Goal: Transaction & Acquisition: Book appointment/travel/reservation

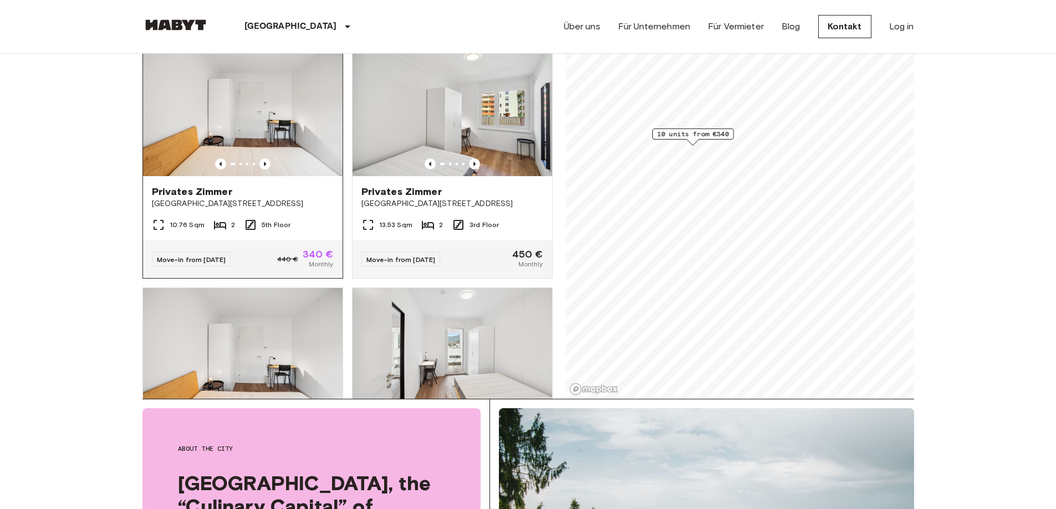
click at [274, 118] on img at bounding box center [243, 109] width 200 height 133
click at [288, 125] on img at bounding box center [243, 109] width 200 height 133
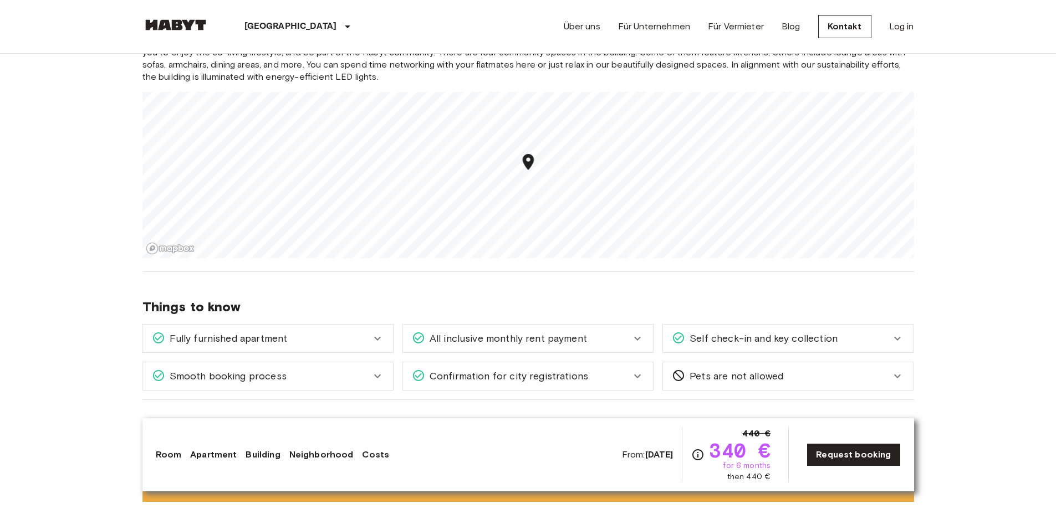
scroll to position [1275, 0]
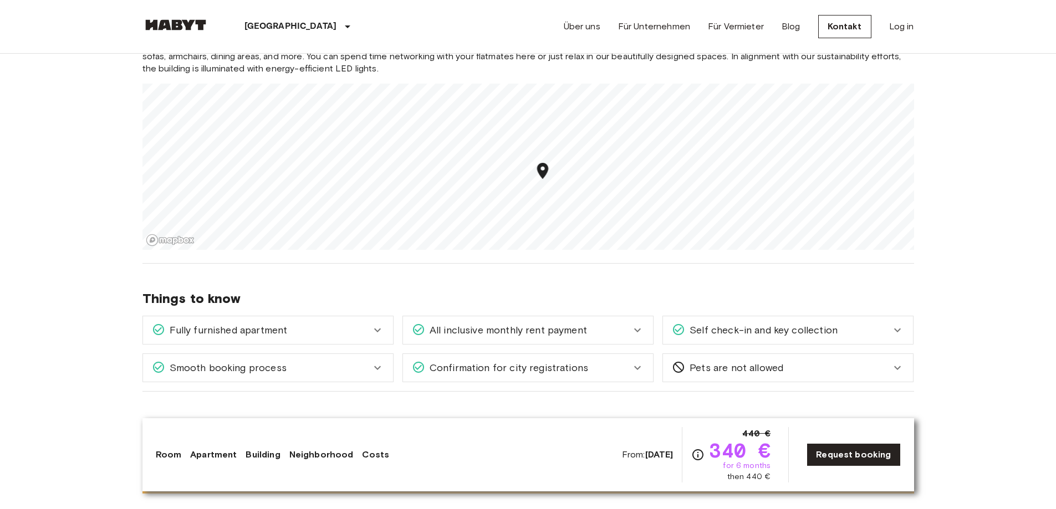
click at [471, 329] on span "All inclusive monthly rent payment" at bounding box center [506, 330] width 162 height 14
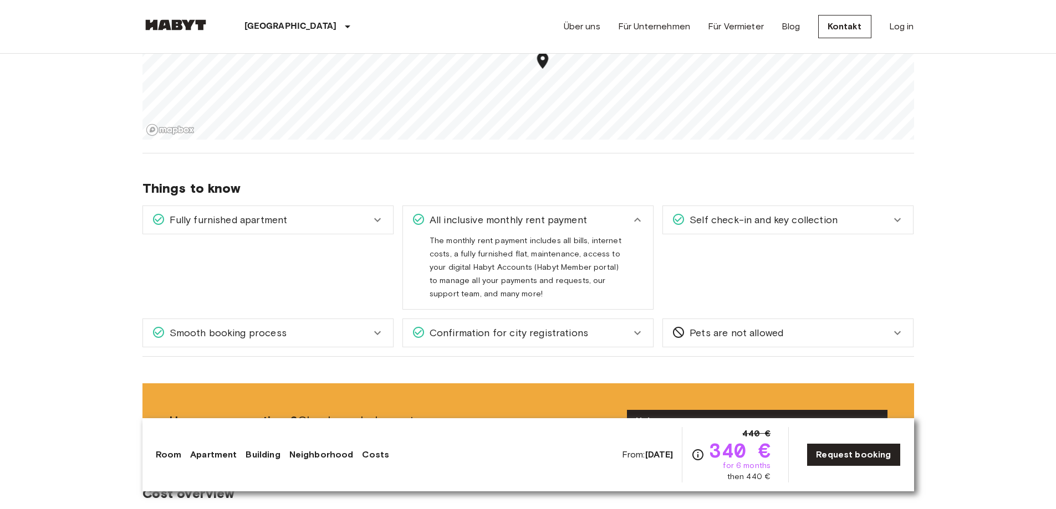
scroll to position [1386, 0]
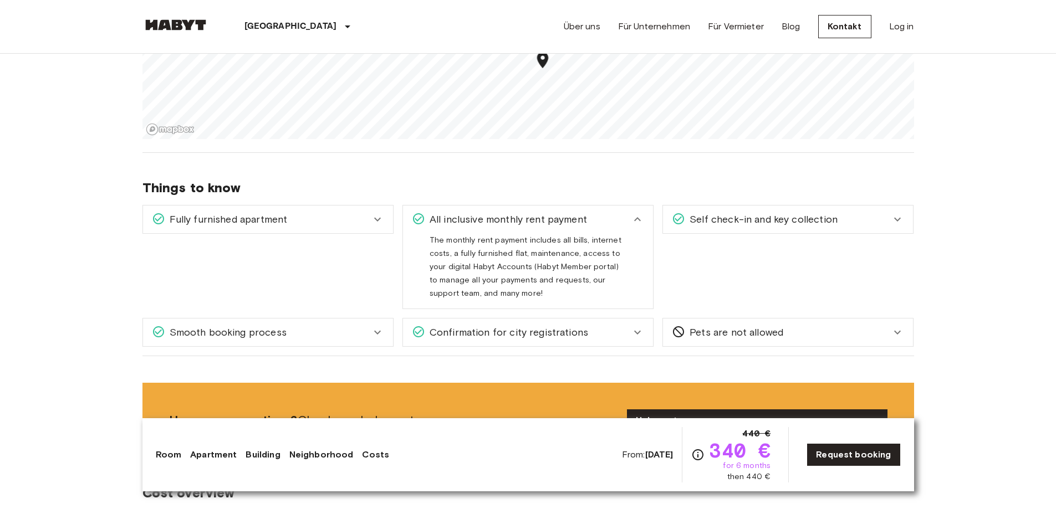
click at [319, 216] on div "Fully furnished apartment" at bounding box center [261, 219] width 219 height 14
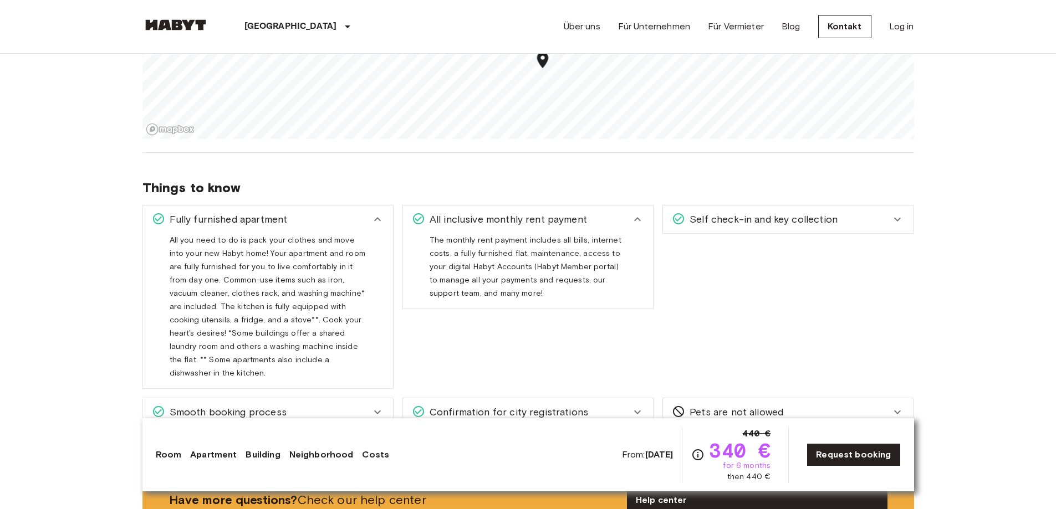
click at [792, 219] on span "Self check-in and key collection" at bounding box center [761, 219] width 152 height 14
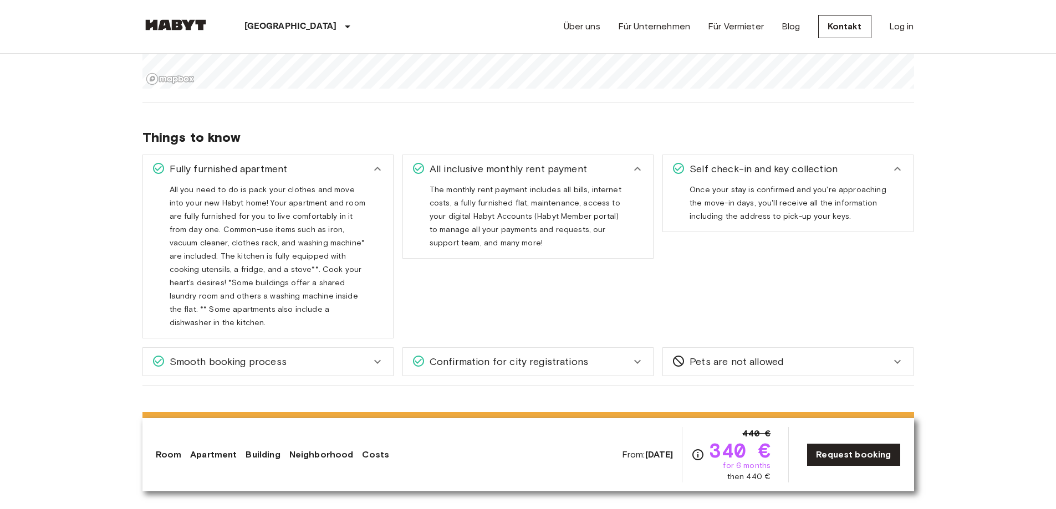
scroll to position [1663, 0]
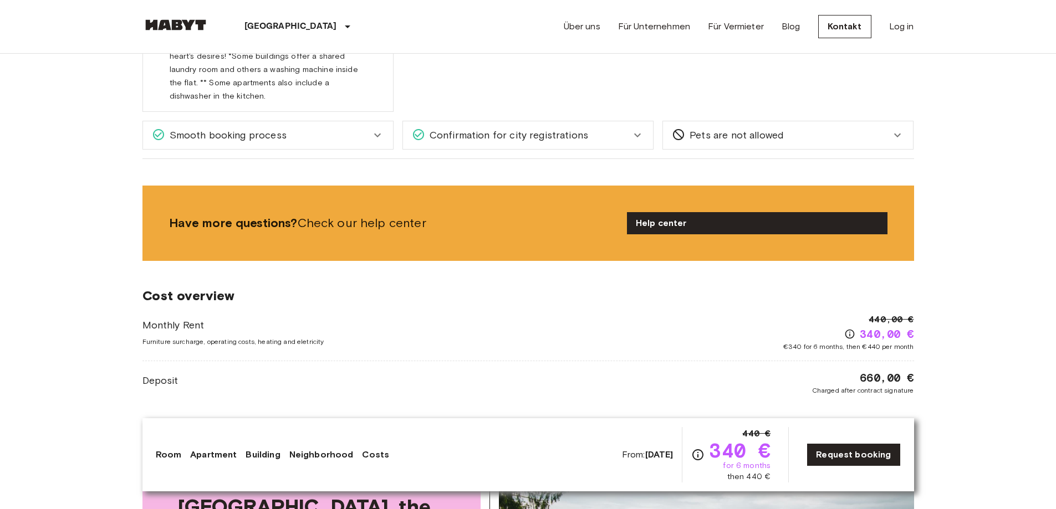
click at [311, 128] on div "Smooth booking process" at bounding box center [261, 135] width 219 height 14
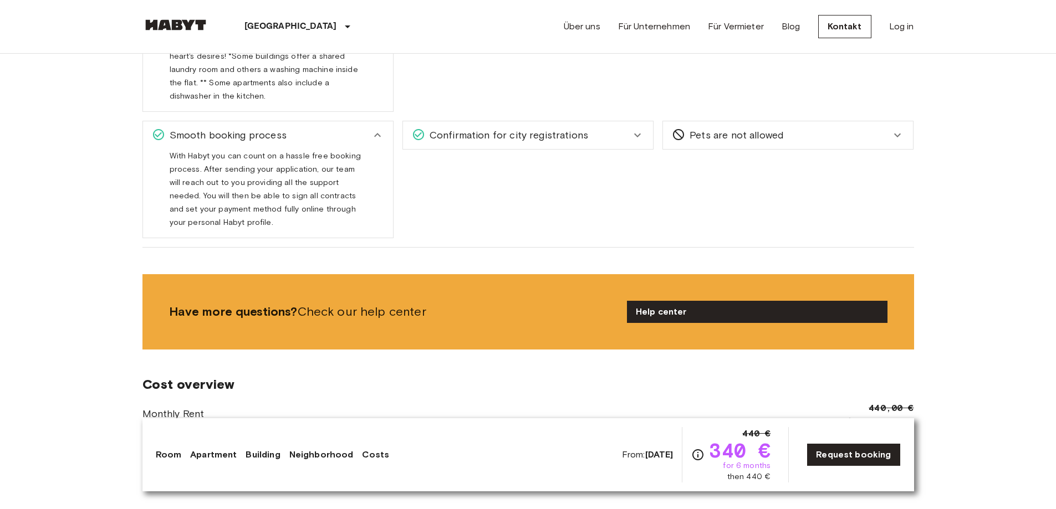
click at [462, 128] on span "Confirmation for city registrations" at bounding box center [506, 135] width 163 height 14
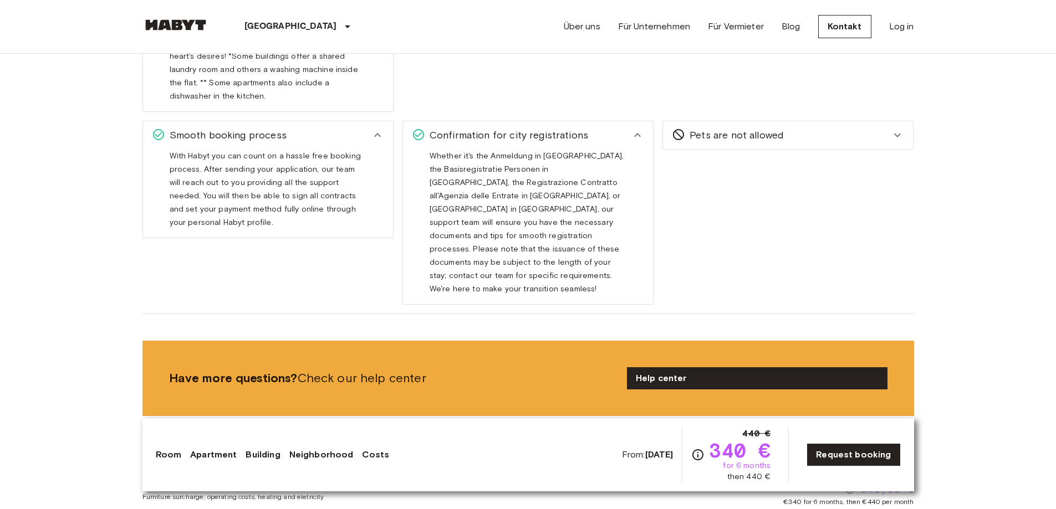
click at [740, 128] on span "Pets are not allowed" at bounding box center [734, 135] width 98 height 14
click at [793, 128] on div "Pets are not allowed" at bounding box center [781, 135] width 219 height 14
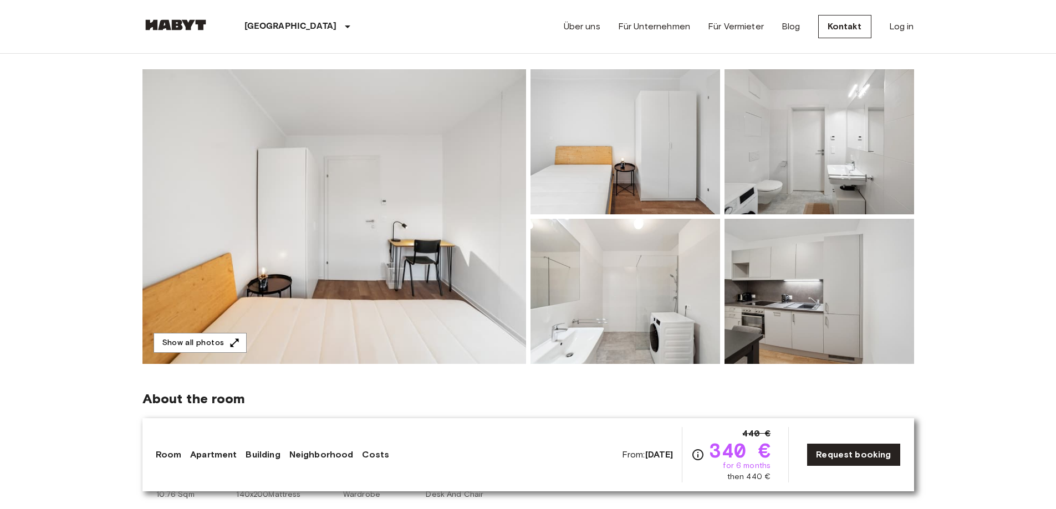
scroll to position [55, 0]
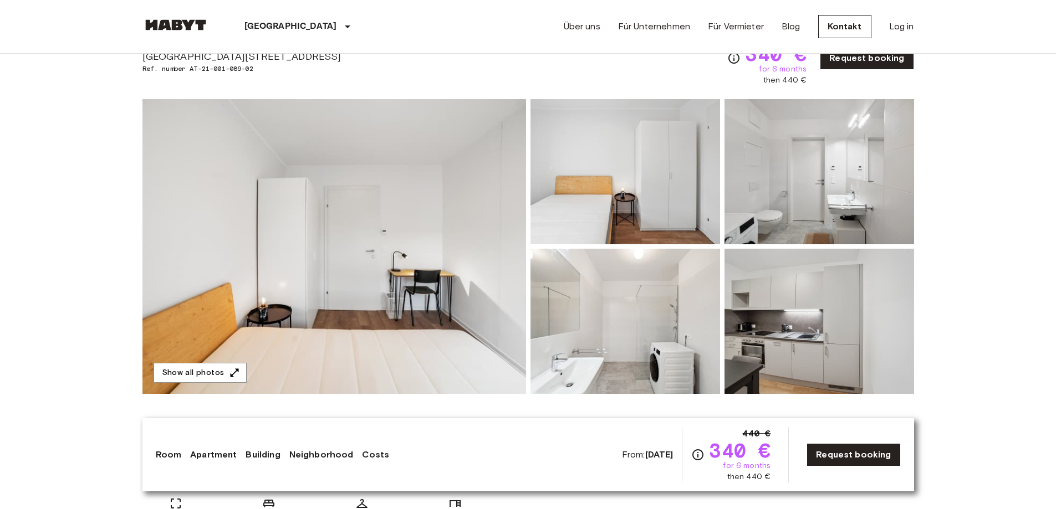
click at [316, 277] on img at bounding box center [334, 246] width 384 height 295
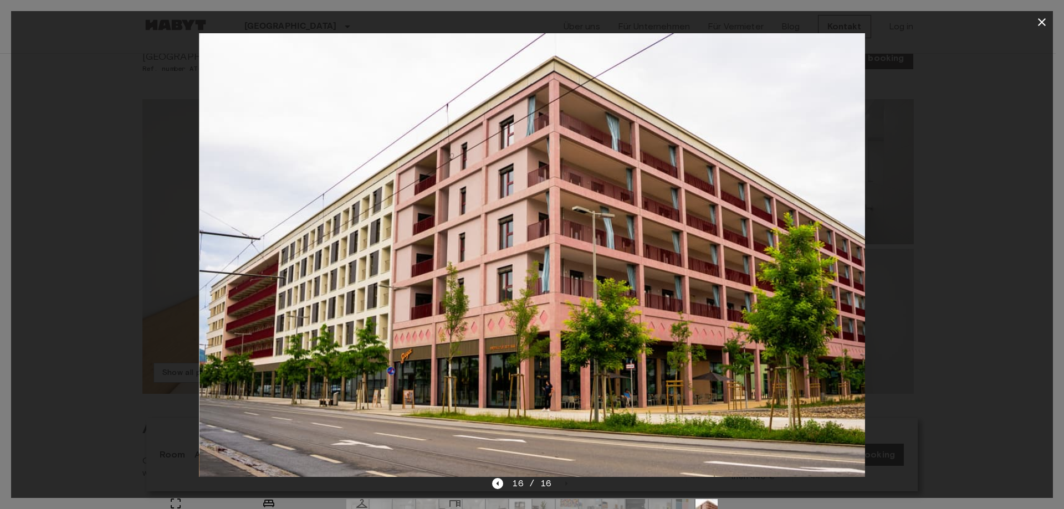
click at [991, 205] on div at bounding box center [532, 255] width 1042 height 444
click at [1044, 22] on icon "button" at bounding box center [1041, 22] width 13 height 13
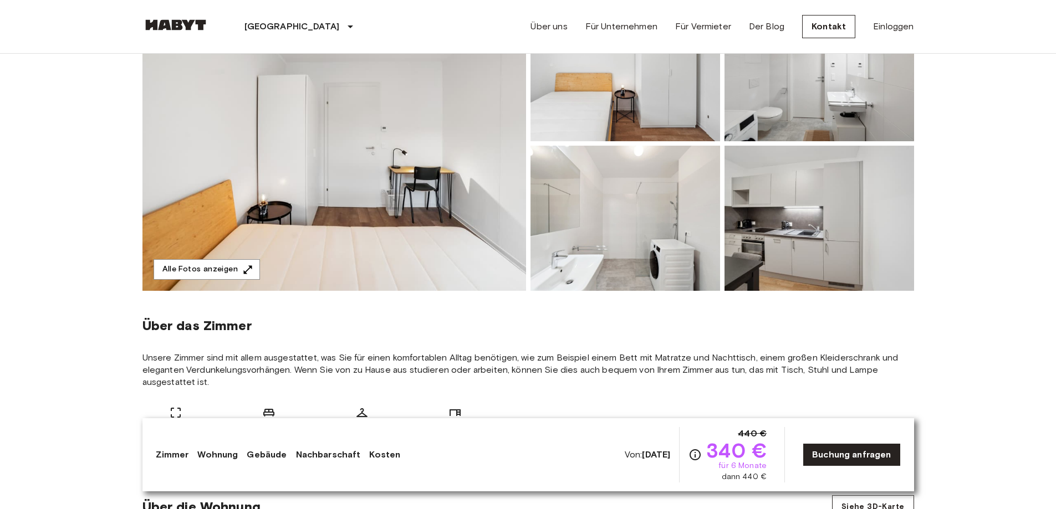
scroll to position [0, 0]
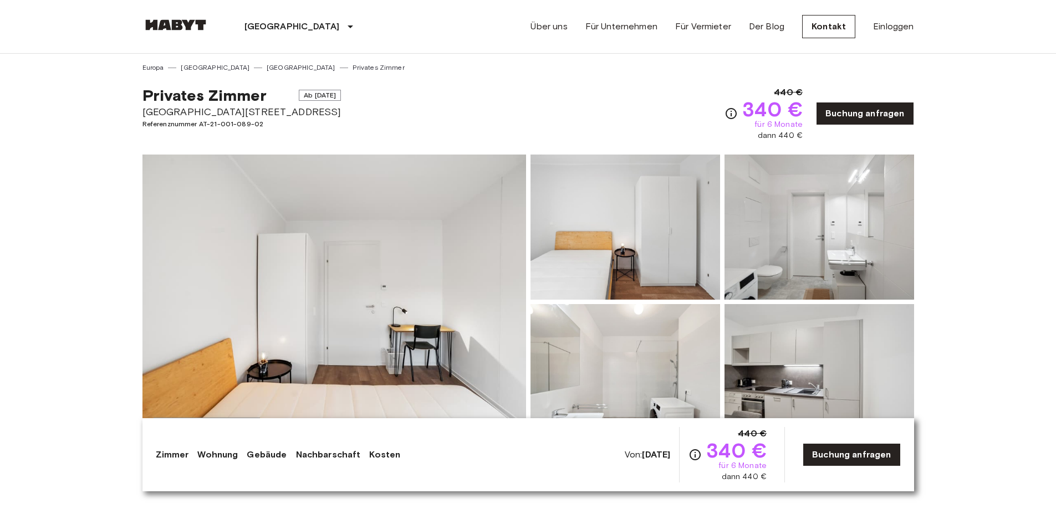
drag, startPoint x: 651, startPoint y: 228, endPoint x: 604, endPoint y: 106, distance: 130.7
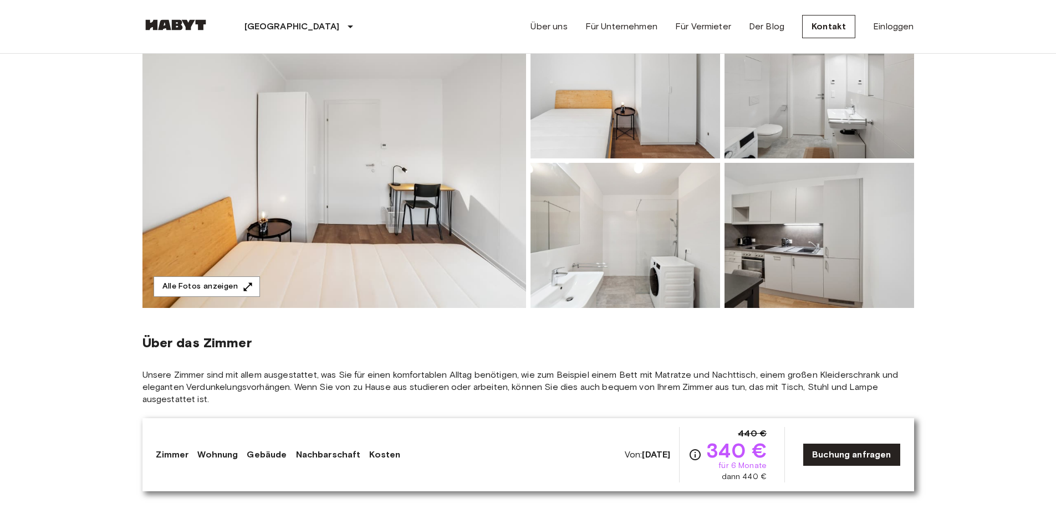
scroll to position [166, 0]
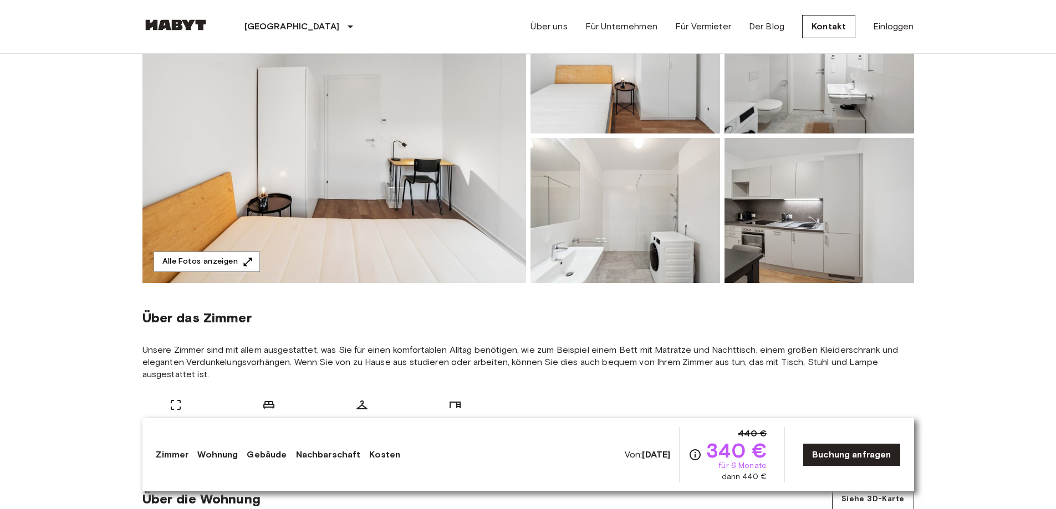
click at [386, 455] on font "Kosten" at bounding box center [384, 455] width 31 height 11
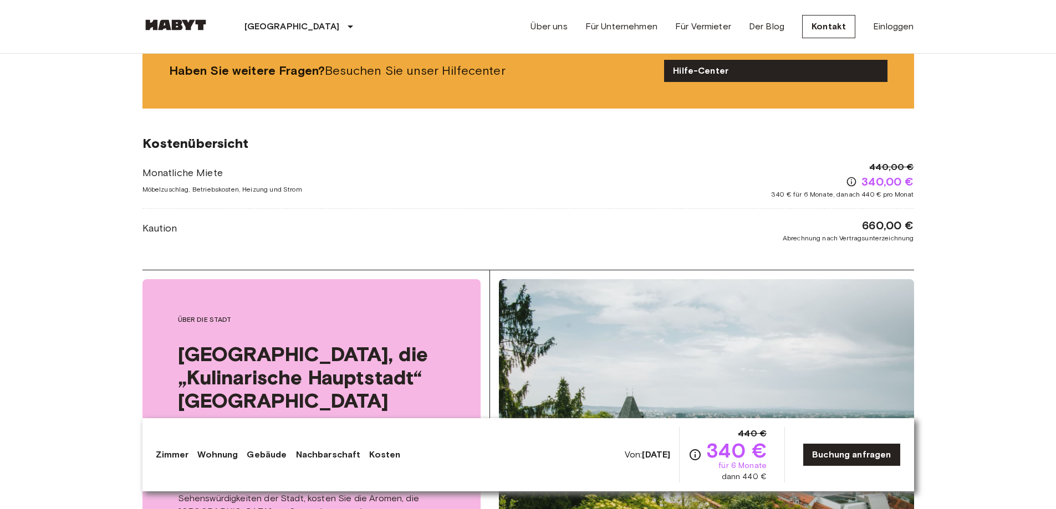
scroll to position [2086, 0]
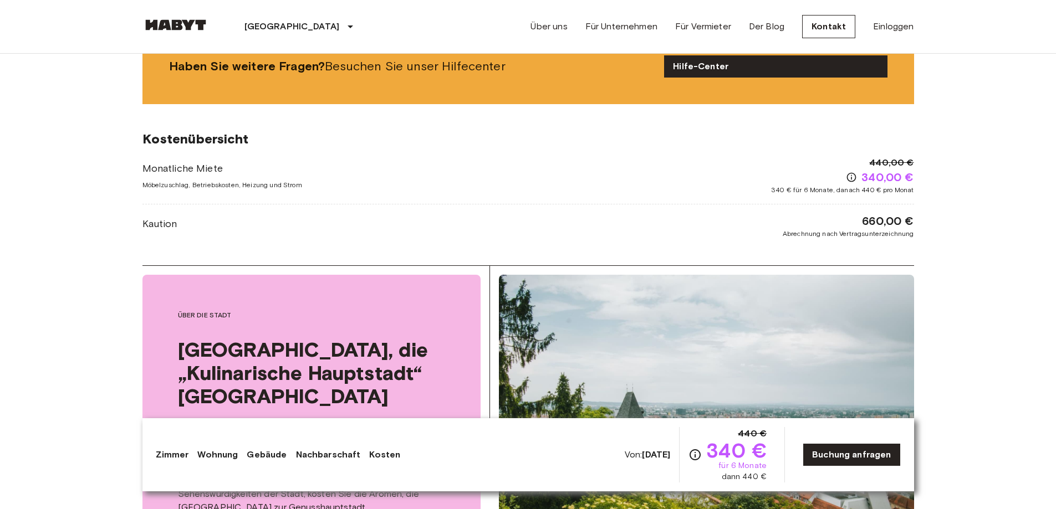
click at [200, 459] on font "Wohnung" at bounding box center [217, 455] width 40 height 11
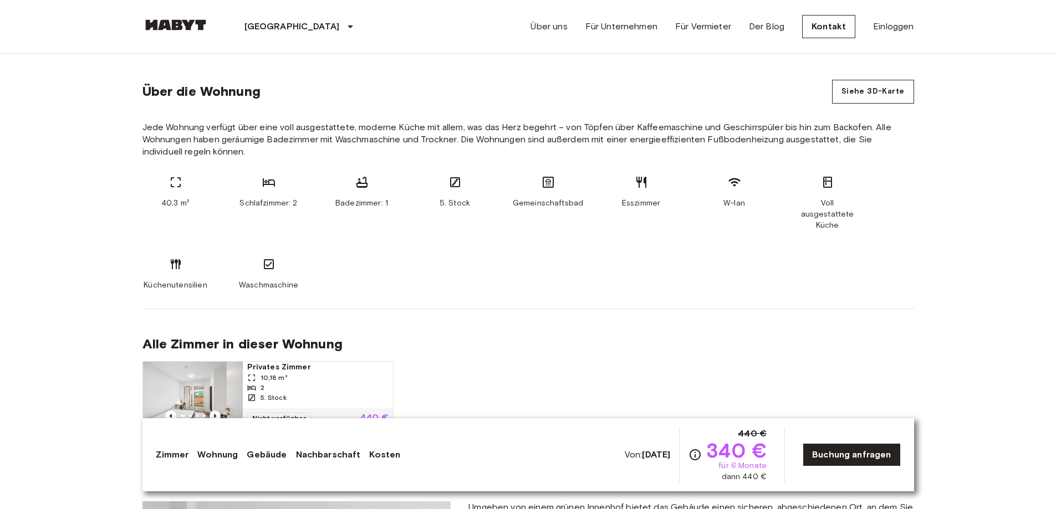
click at [175, 451] on font "Zimmer" at bounding box center [172, 455] width 33 height 11
